Goal: Information Seeking & Learning: Learn about a topic

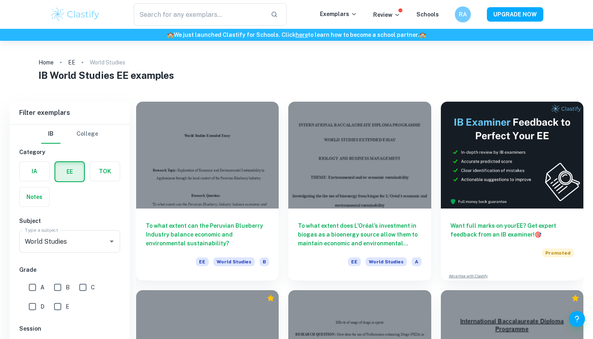
scroll to position [34, 0]
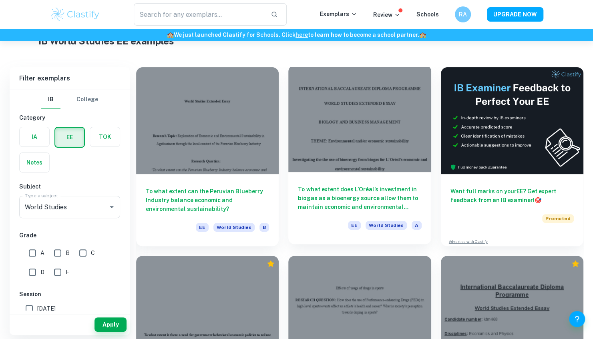
drag, startPoint x: 0, startPoint y: 0, endPoint x: 355, endPoint y: 140, distance: 381.5
click at [355, 140] on div at bounding box center [359, 118] width 143 height 107
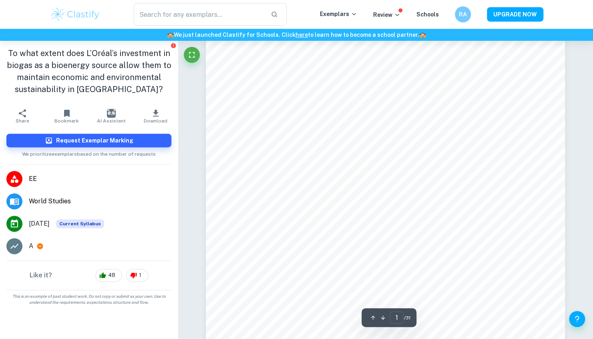
scroll to position [159, 0]
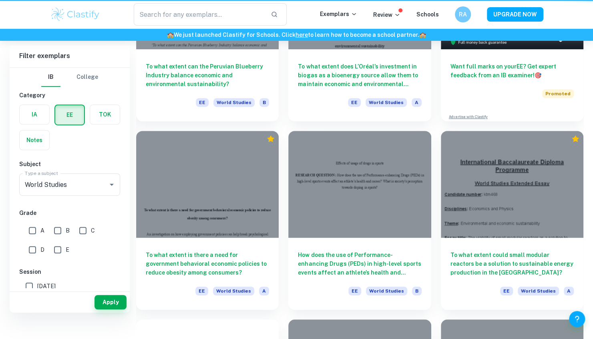
scroll to position [34, 0]
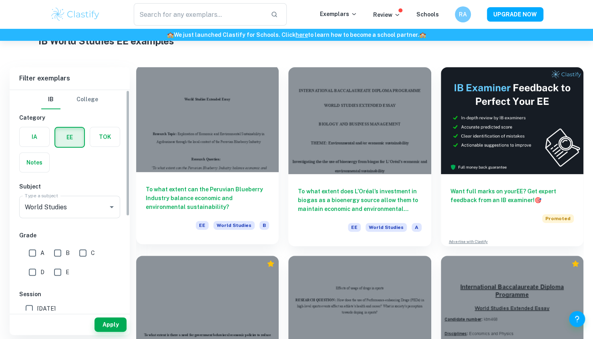
click at [167, 128] on div at bounding box center [207, 118] width 143 height 107
